Goal: Entertainment & Leisure: Consume media (video, audio)

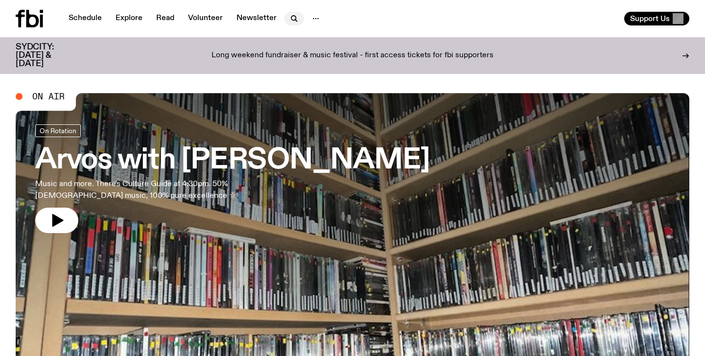
click at [289, 15] on icon "button" at bounding box center [295, 19] width 12 height 12
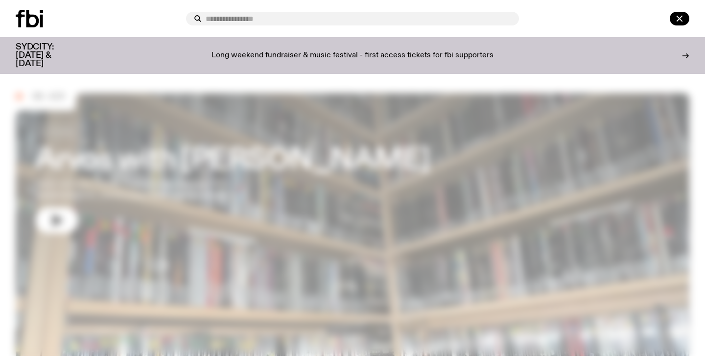
click at [272, 16] on input "text" at bounding box center [359, 19] width 306 height 8
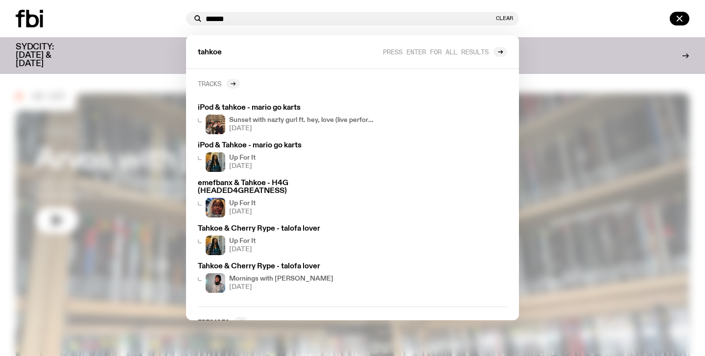
type input "******"
click at [234, 84] on icon at bounding box center [233, 84] width 6 height 6
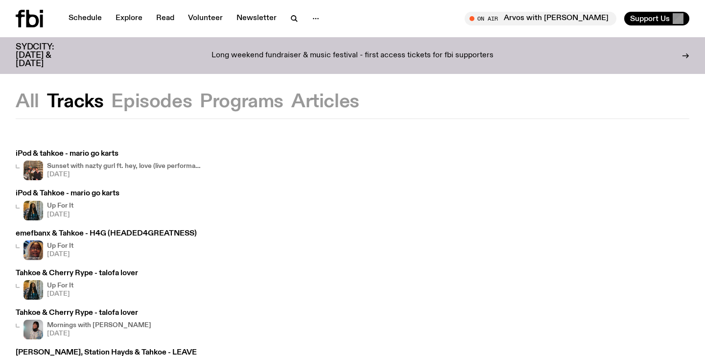
click at [37, 20] on icon at bounding box center [32, 19] width 13 height 18
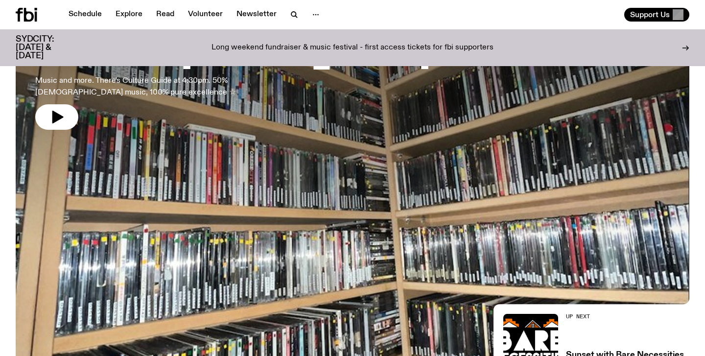
scroll to position [98, 0]
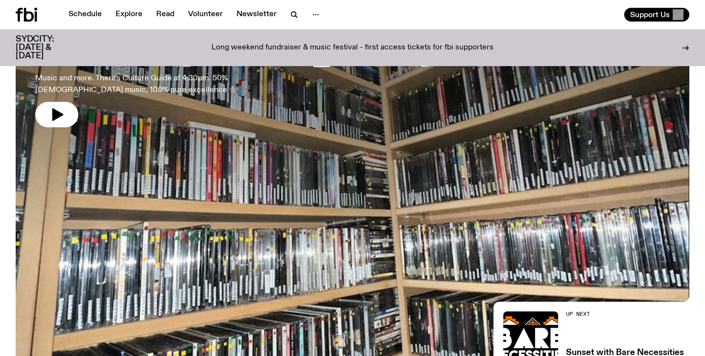
click at [245, 134] on div at bounding box center [353, 113] width 674 height 253
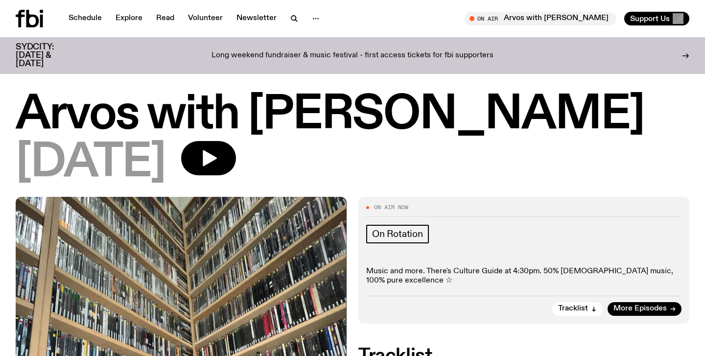
click at [35, 16] on icon at bounding box center [32, 19] width 13 height 18
